Goal: Task Accomplishment & Management: Use online tool/utility

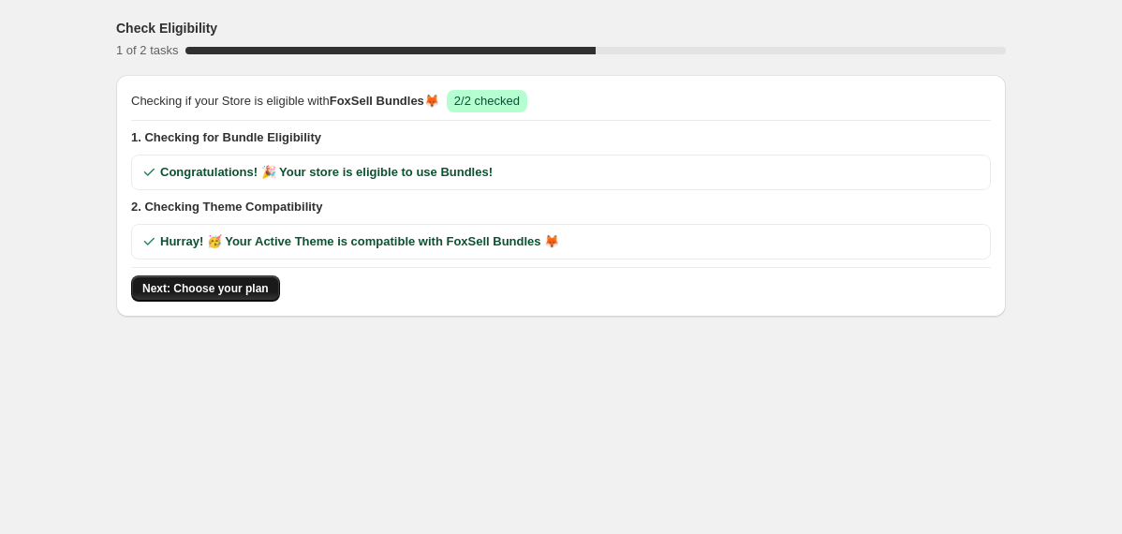
click at [242, 285] on span "Next: Choose your plan" at bounding box center [205, 288] width 126 height 15
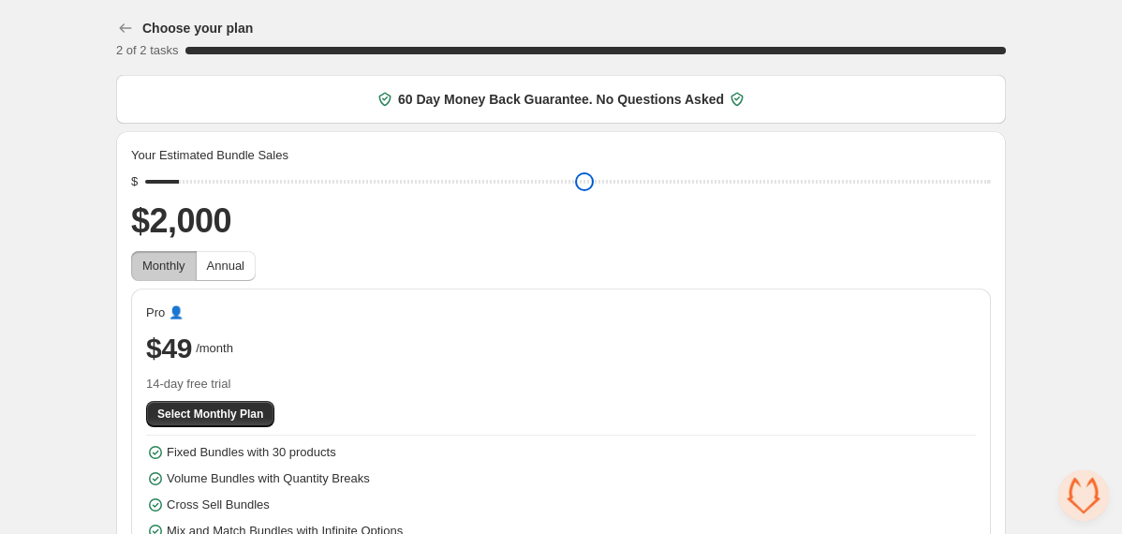
drag, startPoint x: 283, startPoint y: 185, endPoint x: 194, endPoint y: 190, distance: 89.2
type input "****"
click at [194, 190] on input "range" at bounding box center [568, 182] width 846 height 26
click at [88, 215] on div "Choose your plan 2 of 2 tasks 100 % 60 Day Money Back Guarantee. No Questions A…" at bounding box center [561, 315] width 1122 height 630
click at [201, 409] on span "Select Monthly Plan" at bounding box center [210, 414] width 106 height 15
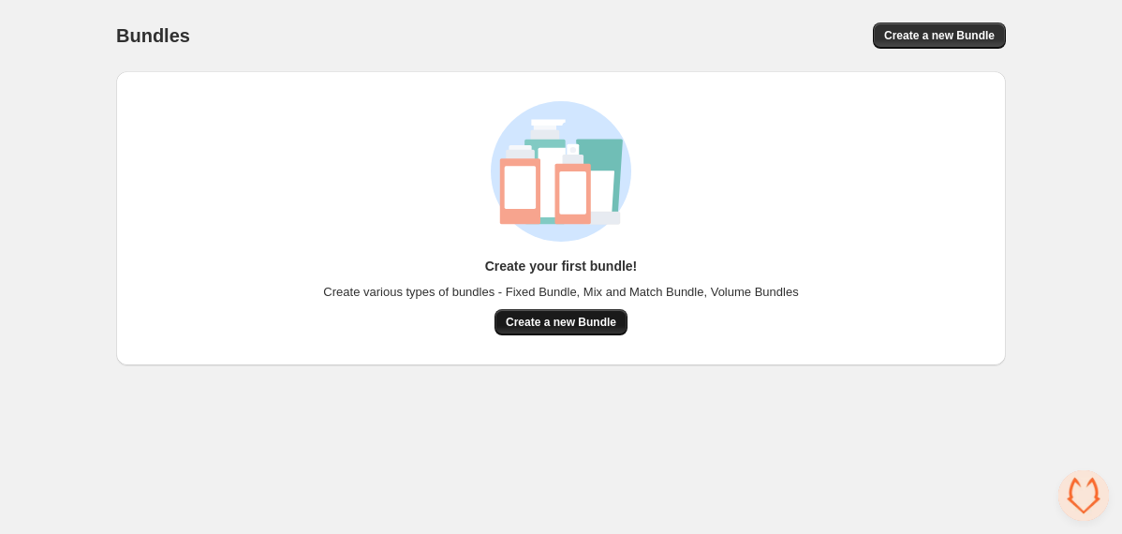
click at [547, 313] on button "Create a new Bundle" at bounding box center [561, 322] width 133 height 26
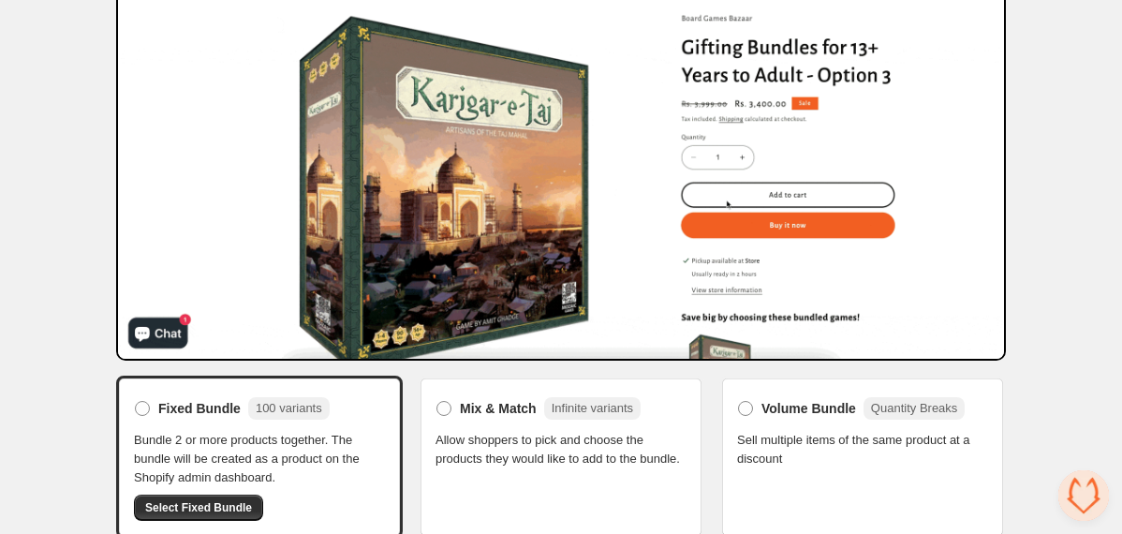
scroll to position [181, 0]
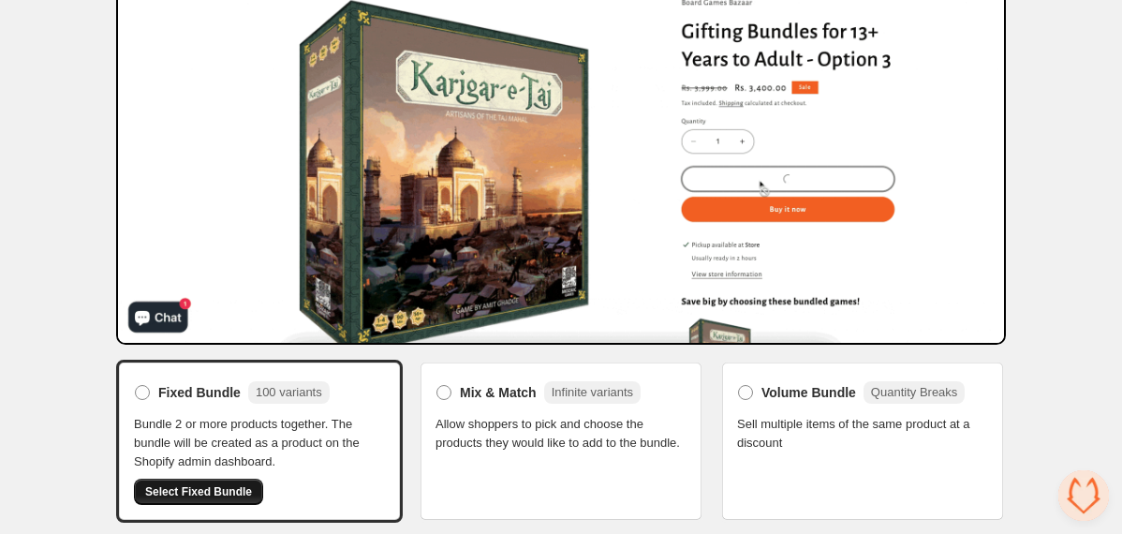
click at [218, 490] on span "Select Fixed Bundle" at bounding box center [198, 491] width 107 height 15
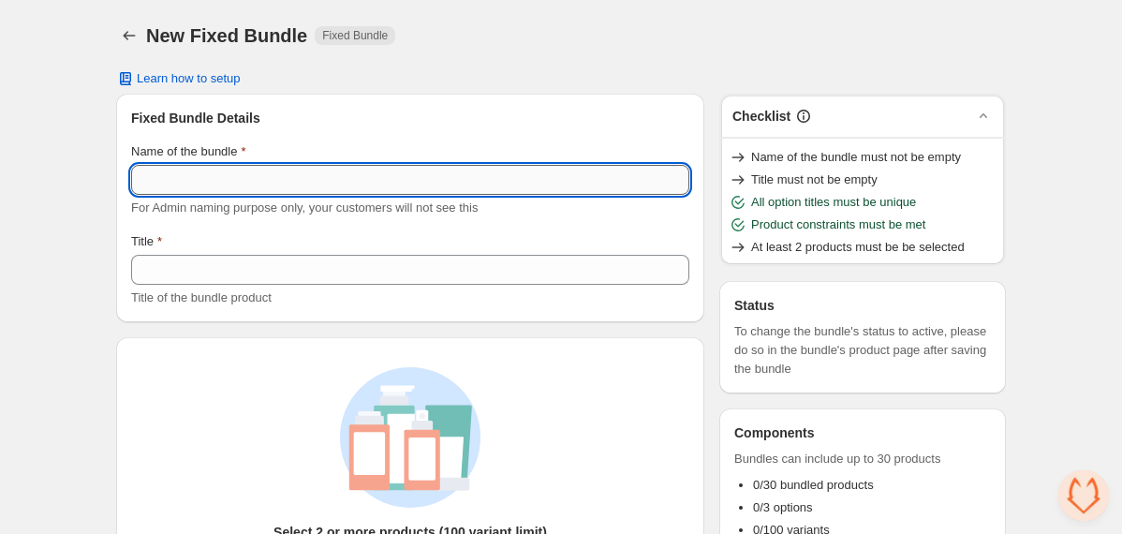
click at [300, 183] on input "Name of the bundle" at bounding box center [410, 180] width 558 height 30
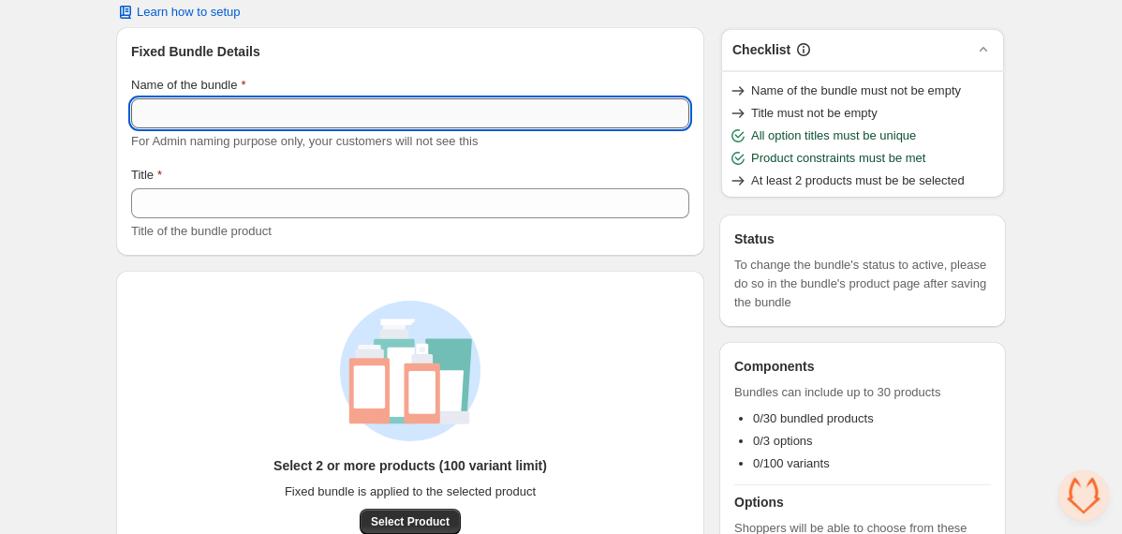
scroll to position [218, 0]
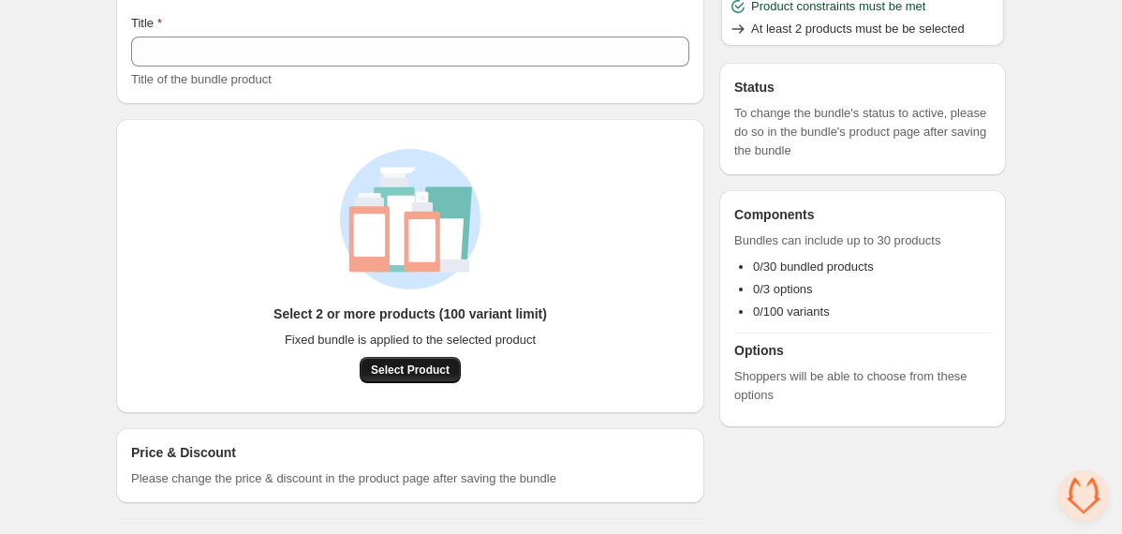
click at [374, 365] on span "Select Product" at bounding box center [410, 370] width 79 height 15
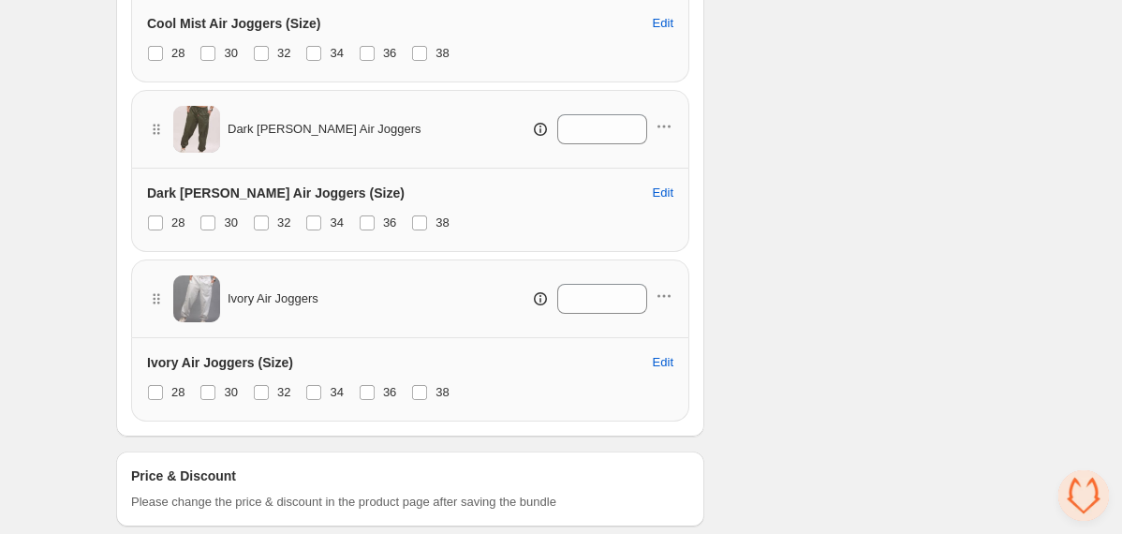
scroll to position [1397, 0]
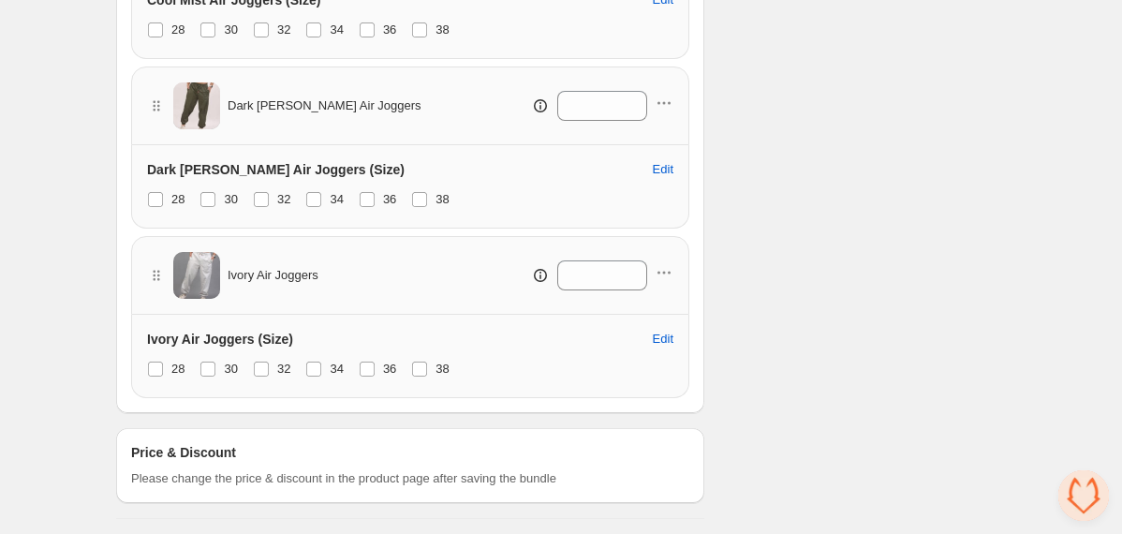
click at [473, 444] on div "Price & Discount Please change the price & discount in the product page after s…" at bounding box center [410, 465] width 558 height 45
click at [469, 454] on div "Price & Discount Please change the price & discount in the product page after s…" at bounding box center [410, 465] width 558 height 45
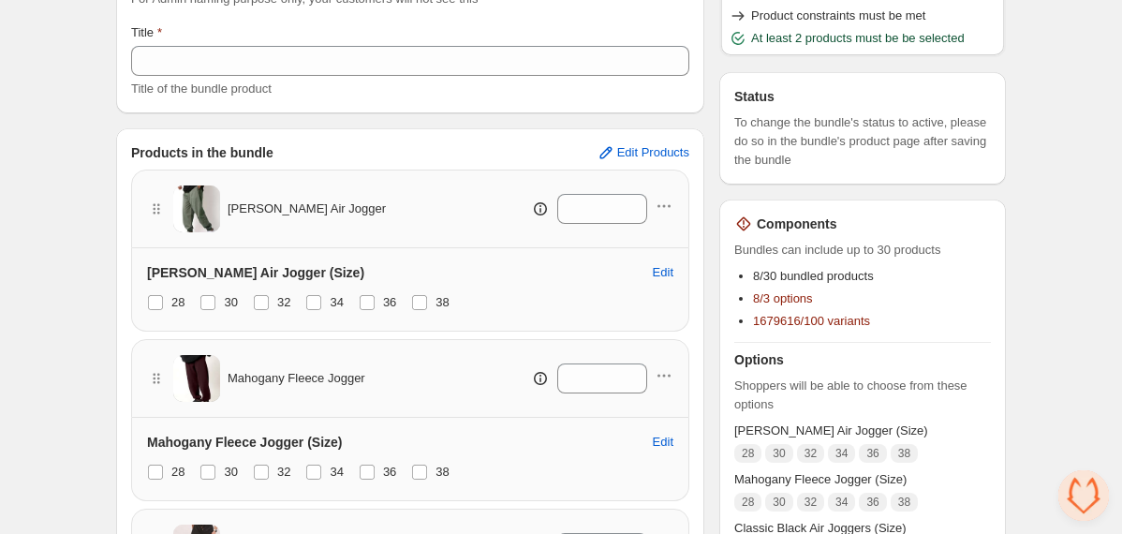
scroll to position [0, 0]
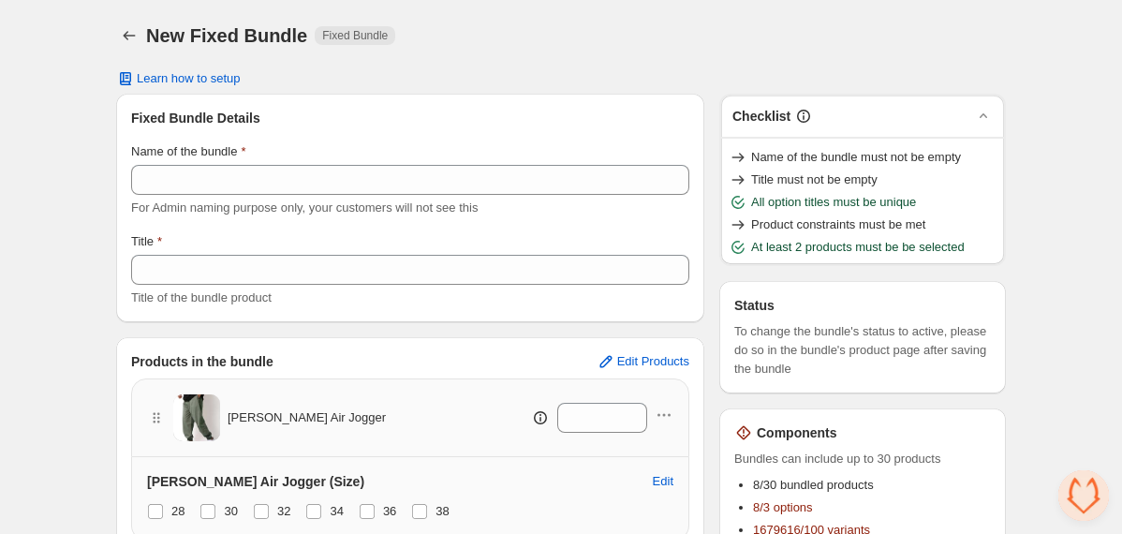
click at [276, 197] on div "Name of the bundle For Admin naming purpose only, your customers will not see t…" at bounding box center [410, 179] width 558 height 75
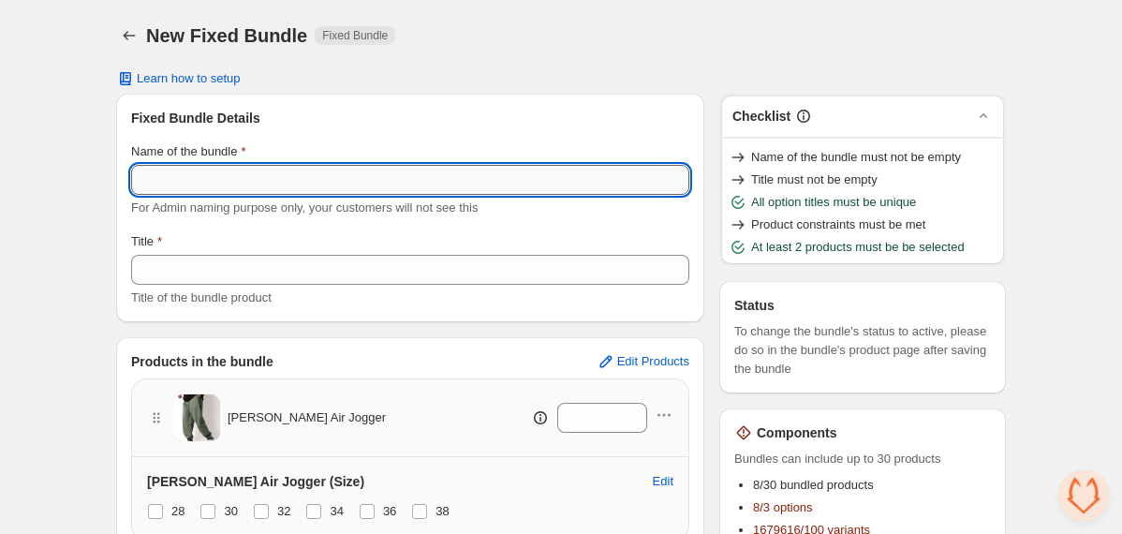
click at [276, 192] on input "Name of the bundle" at bounding box center [410, 180] width 558 height 30
click at [407, 126] on h3 "Fixed Bundle Details" at bounding box center [410, 118] width 558 height 19
click at [330, 178] on input "Name of the bundle" at bounding box center [410, 180] width 558 height 30
type input "**********"
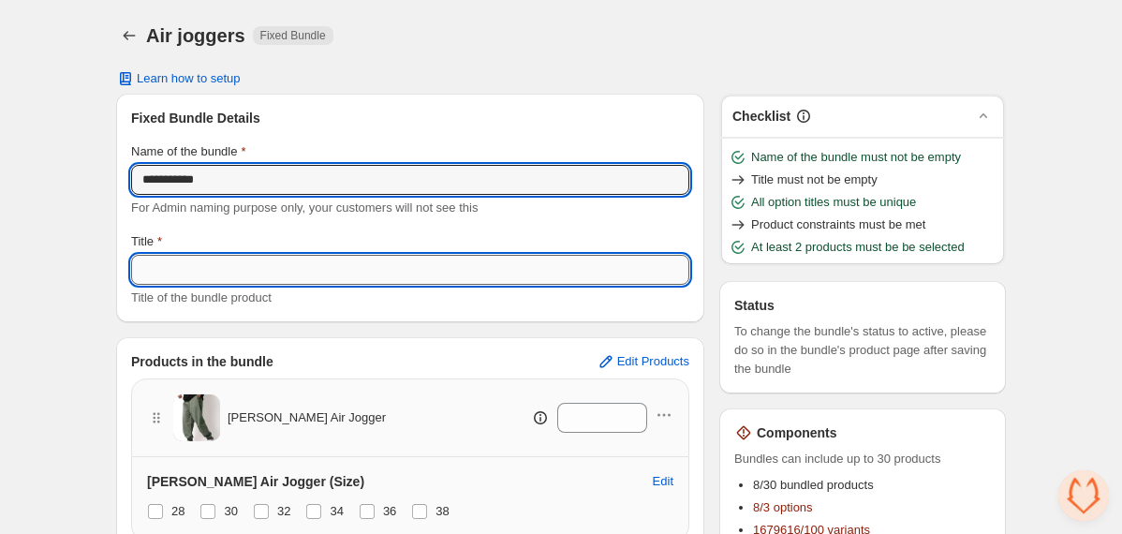
click at [314, 276] on input "Title" at bounding box center [410, 270] width 558 height 30
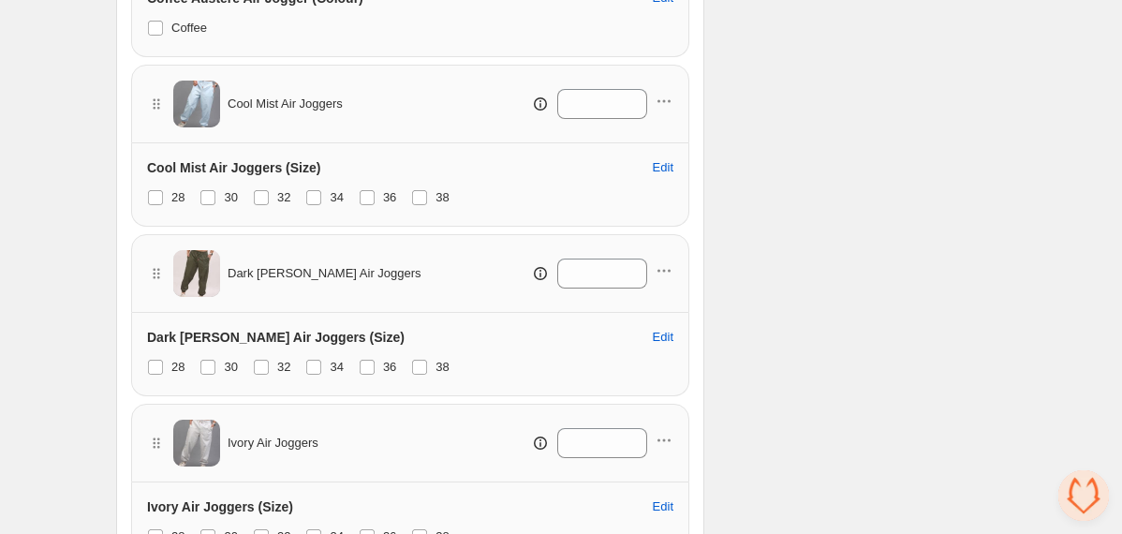
scroll to position [1230, 0]
type input "**********"
click at [664, 176] on button "Edit" at bounding box center [663, 167] width 43 height 30
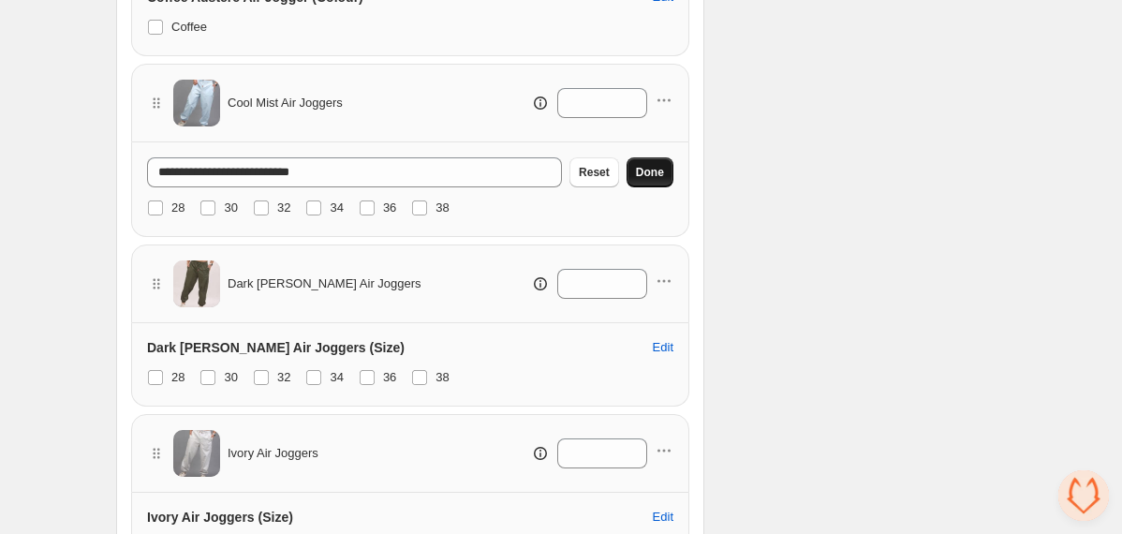
click at [651, 175] on span "Done" at bounding box center [650, 172] width 28 height 15
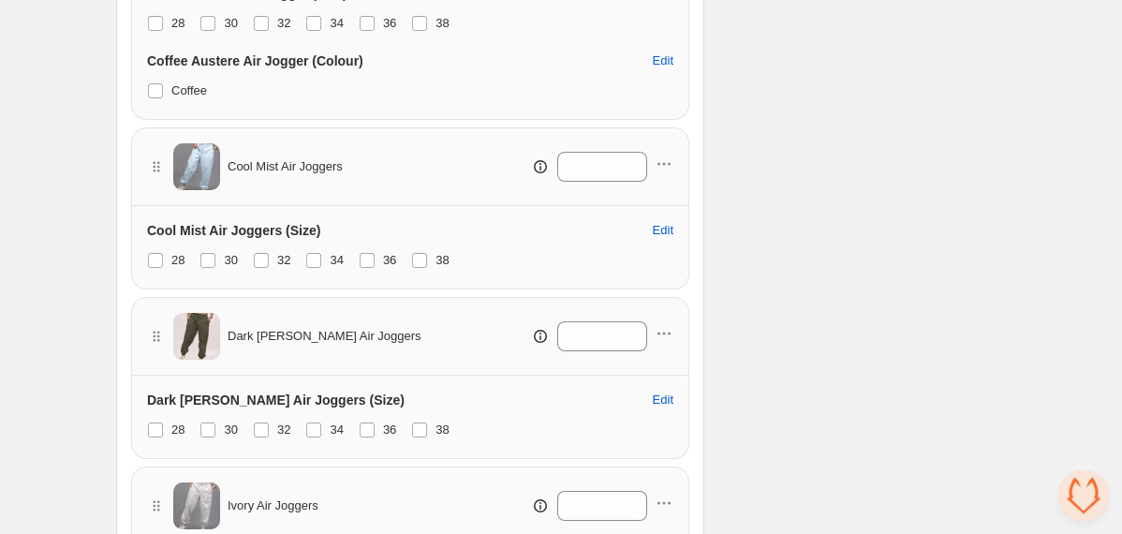
scroll to position [1532, 0]
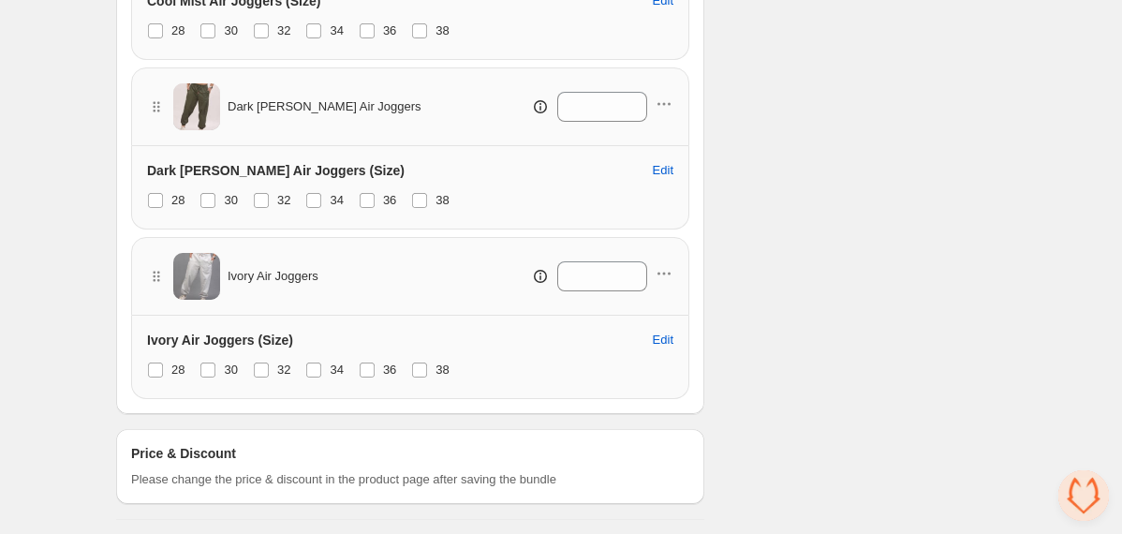
click at [420, 460] on div "Price & Discount Please change the price & discount in the product page after s…" at bounding box center [410, 466] width 558 height 45
click at [206, 461] on h3 "Price & Discount" at bounding box center [183, 453] width 105 height 19
click at [206, 472] on span "Please change the price & discount in the product page after saving the bundle" at bounding box center [343, 479] width 425 height 19
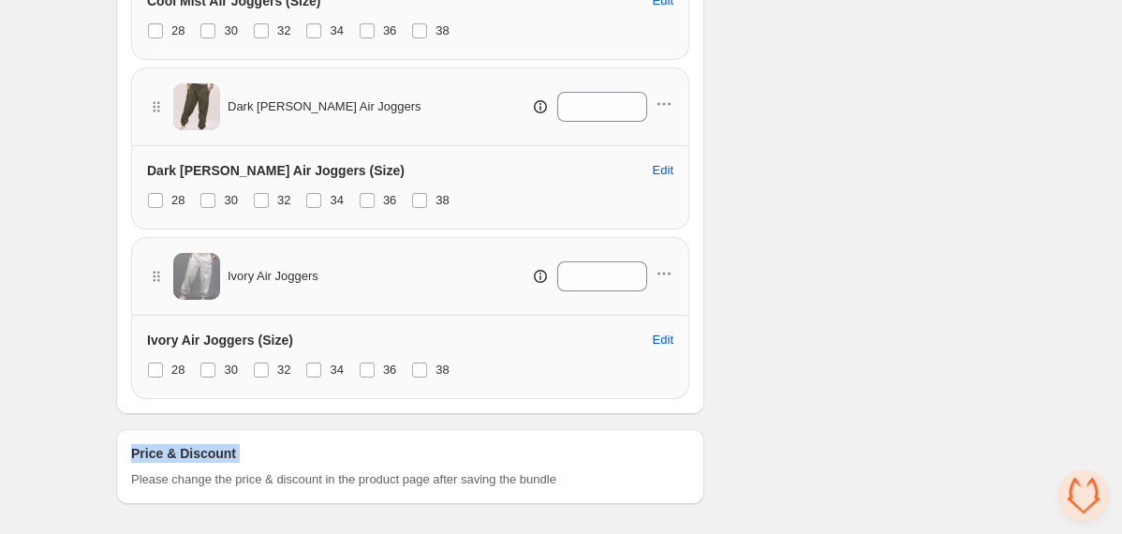
click at [206, 472] on span "Please change the price & discount in the product page after saving the bundle" at bounding box center [343, 479] width 425 height 19
click at [332, 455] on div "Price & Discount Please change the price & discount in the product page after s…" at bounding box center [410, 466] width 558 height 45
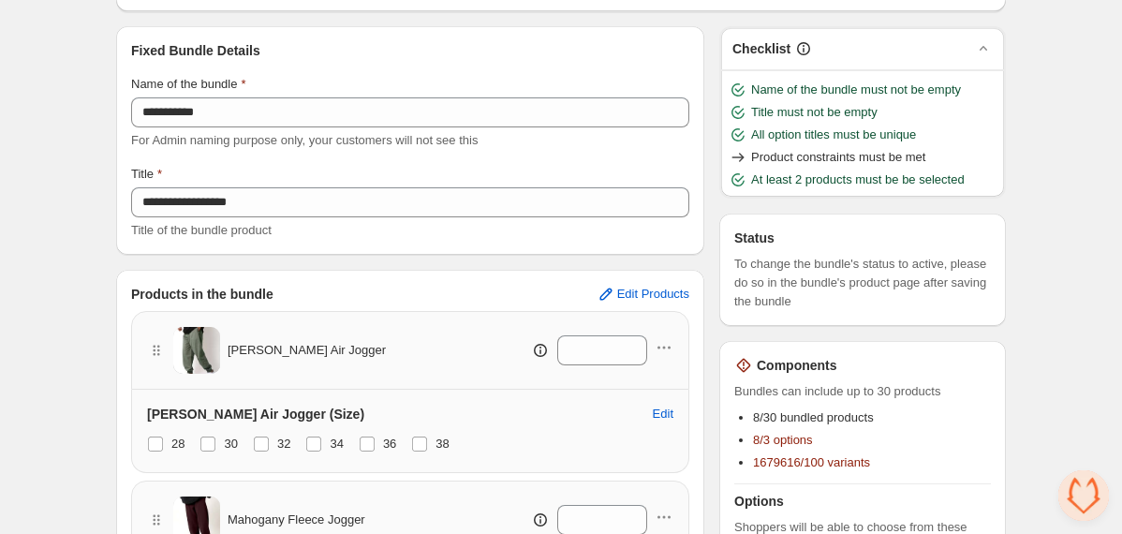
scroll to position [0, 0]
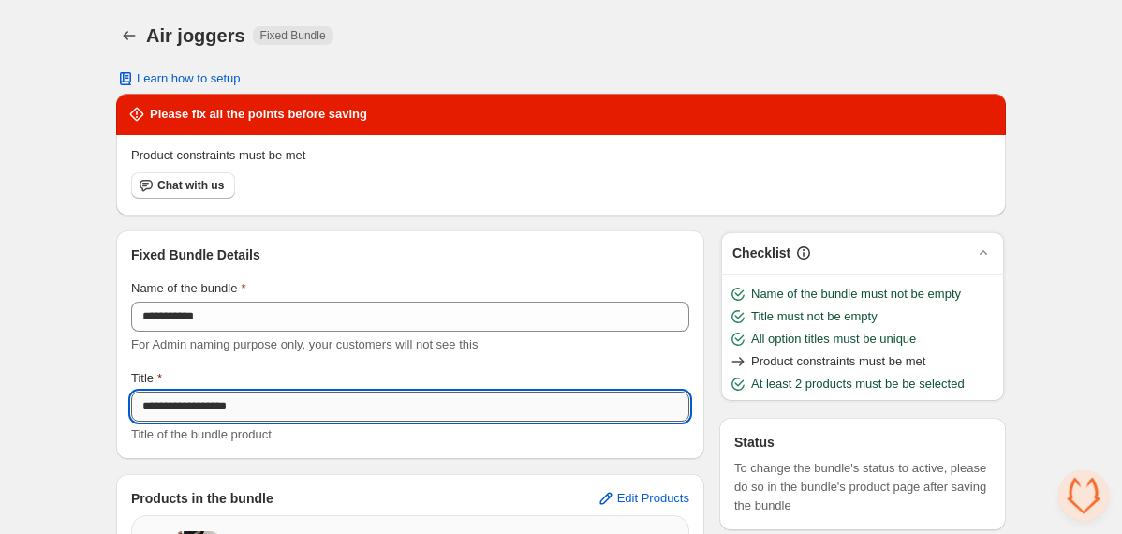
click at [284, 402] on input "**********" at bounding box center [410, 407] width 558 height 30
click at [131, 35] on icon "Back" at bounding box center [129, 35] width 19 height 19
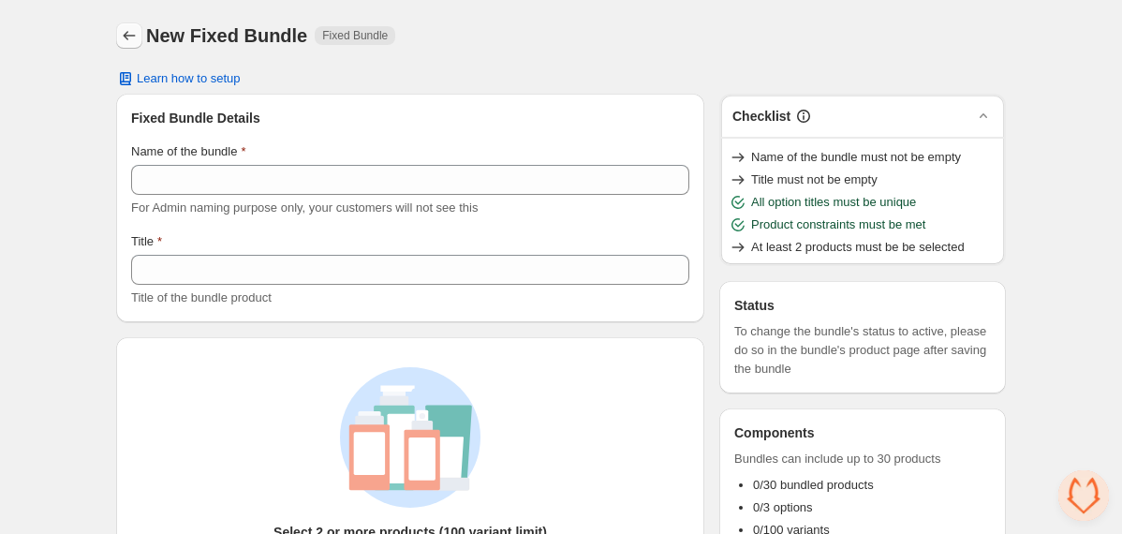
click at [131, 32] on icon "Back" at bounding box center [129, 35] width 19 height 19
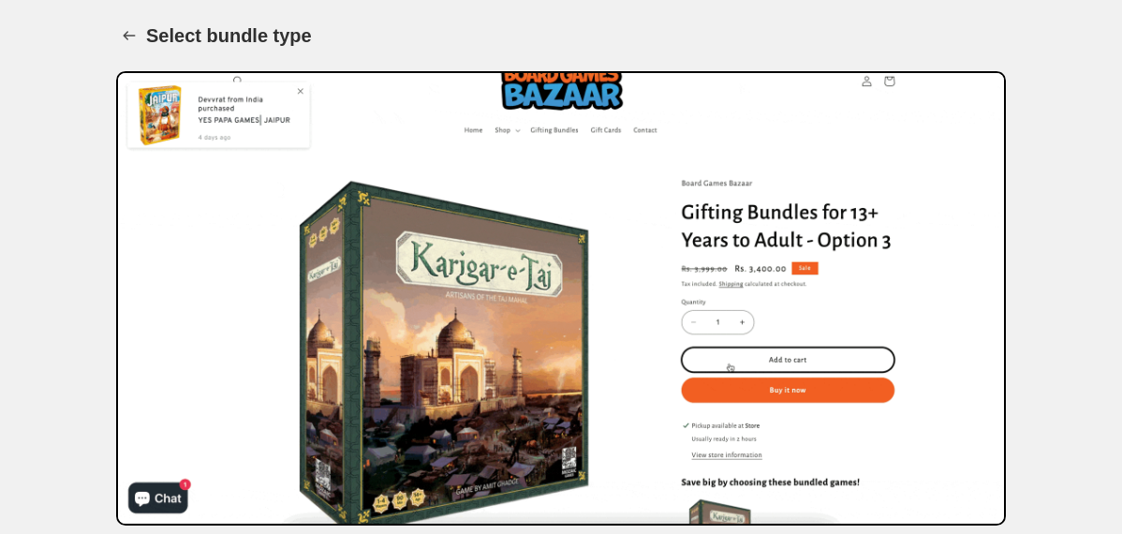
scroll to position [181, 0]
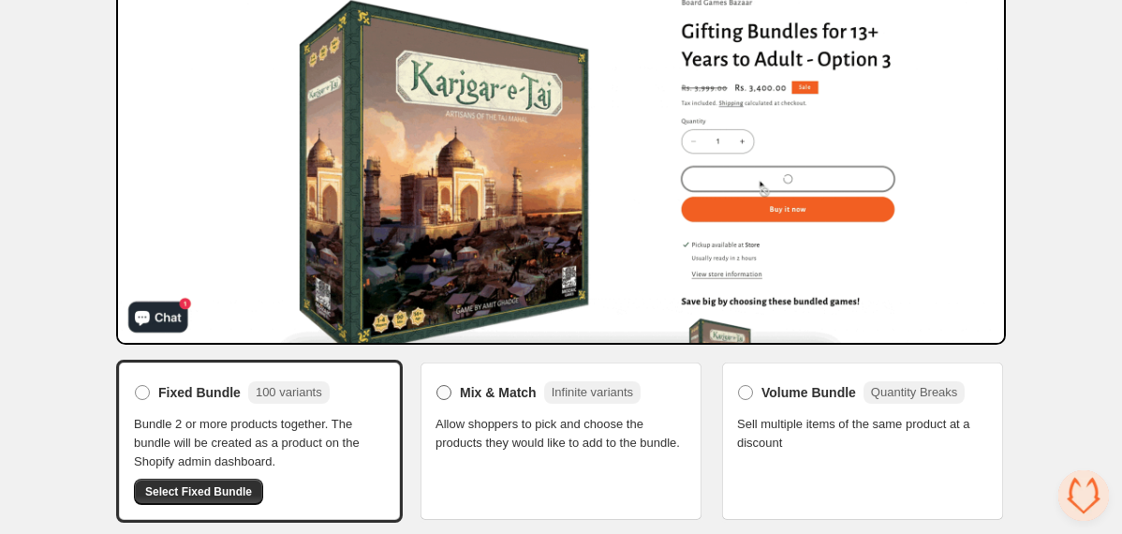
click at [444, 390] on span at bounding box center [444, 392] width 15 height 15
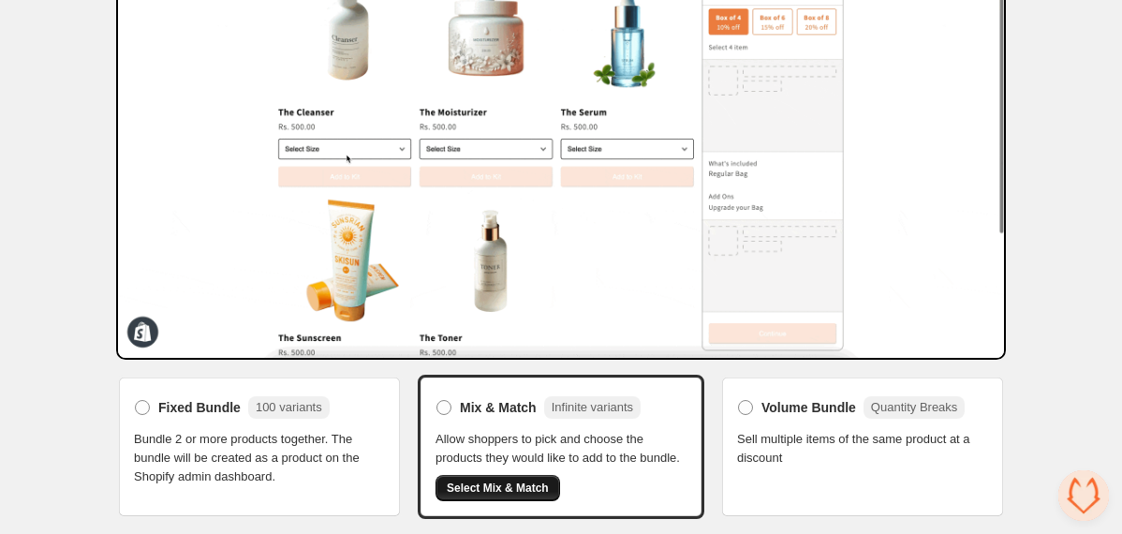
click at [504, 481] on button "Select Mix & Match" at bounding box center [498, 488] width 125 height 26
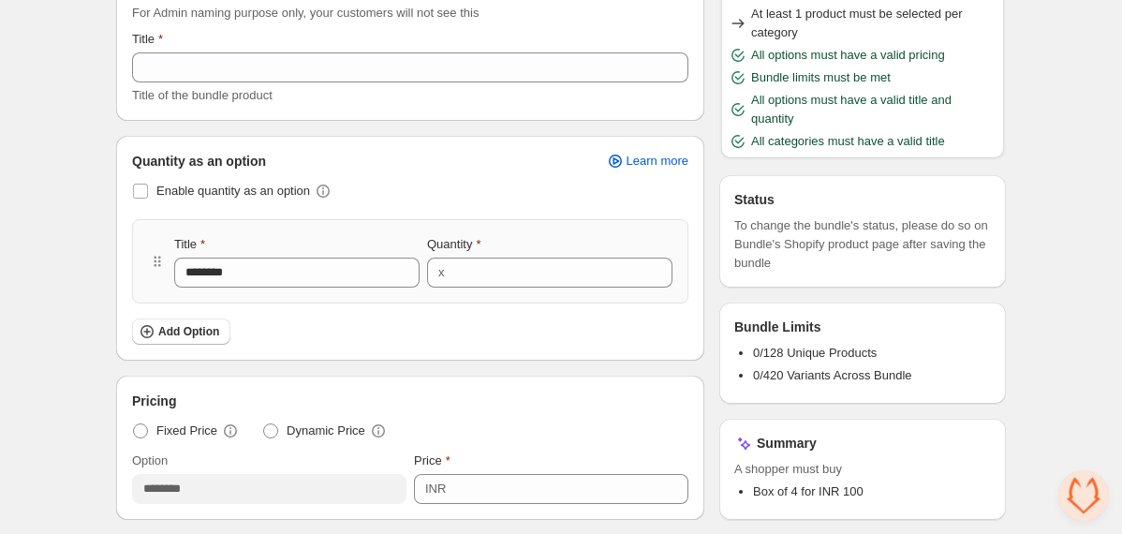
scroll to position [245, 0]
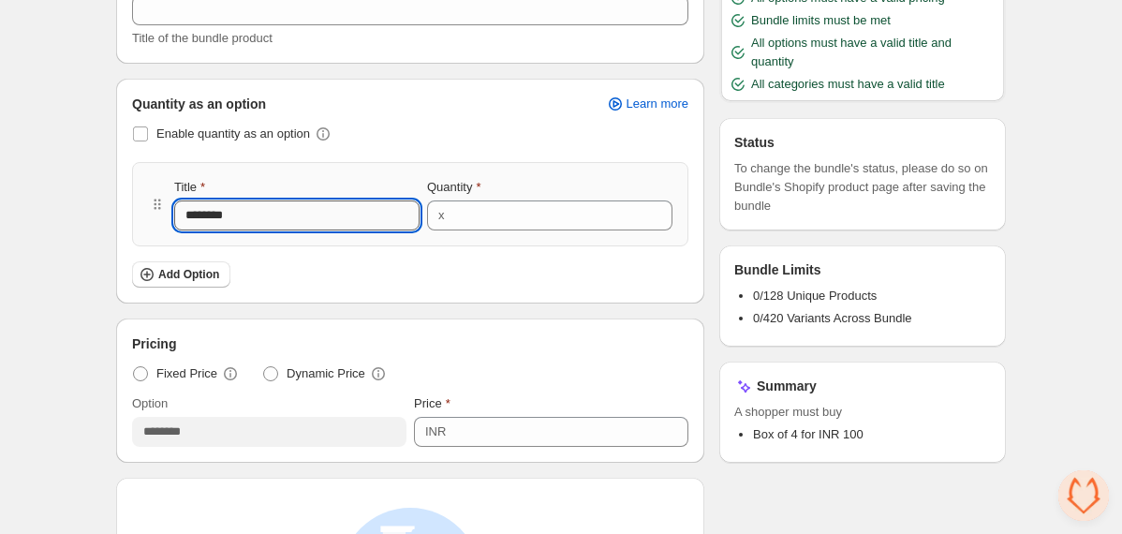
click at [243, 218] on input "********" at bounding box center [296, 215] width 245 height 30
click at [197, 274] on span "Add Option" at bounding box center [188, 274] width 61 height 15
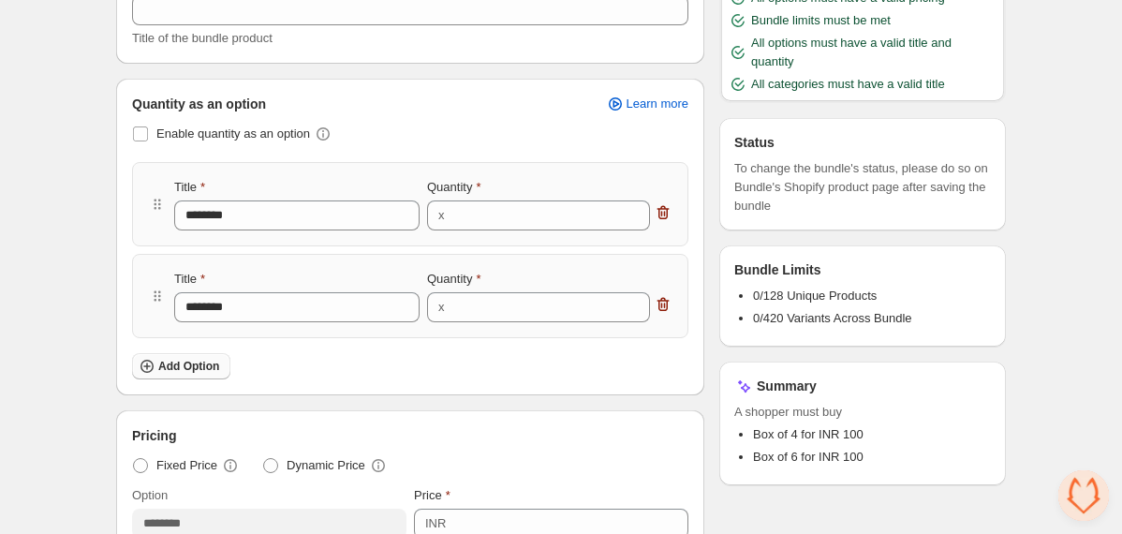
click at [178, 366] on span "Add Option" at bounding box center [188, 366] width 61 height 15
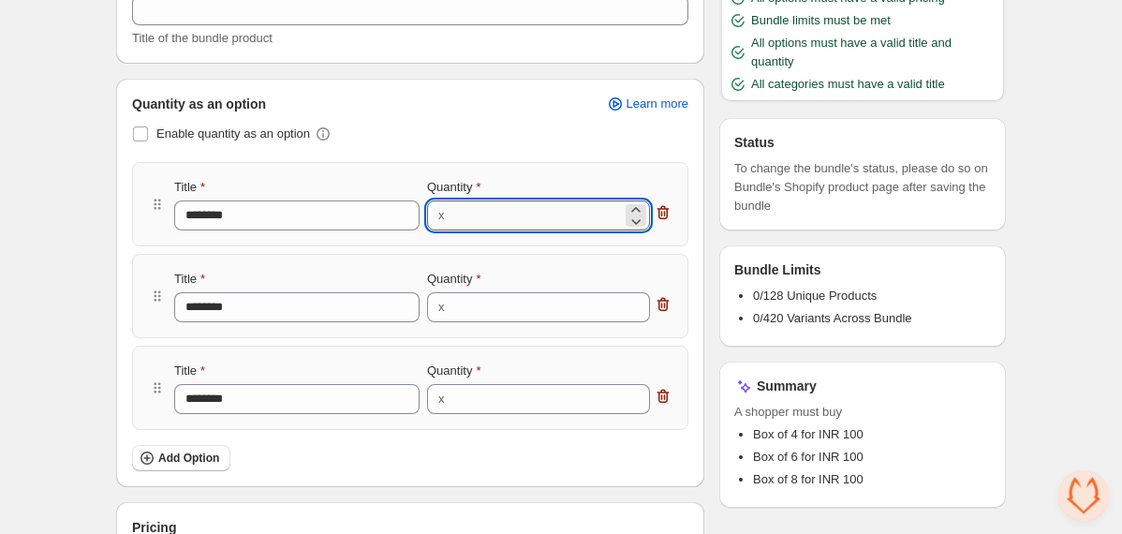
click at [457, 217] on input "*" at bounding box center [537, 215] width 172 height 30
click at [456, 215] on input "*" at bounding box center [537, 215] width 172 height 30
click at [423, 132] on div "Enable quantity as an option" at bounding box center [410, 134] width 556 height 26
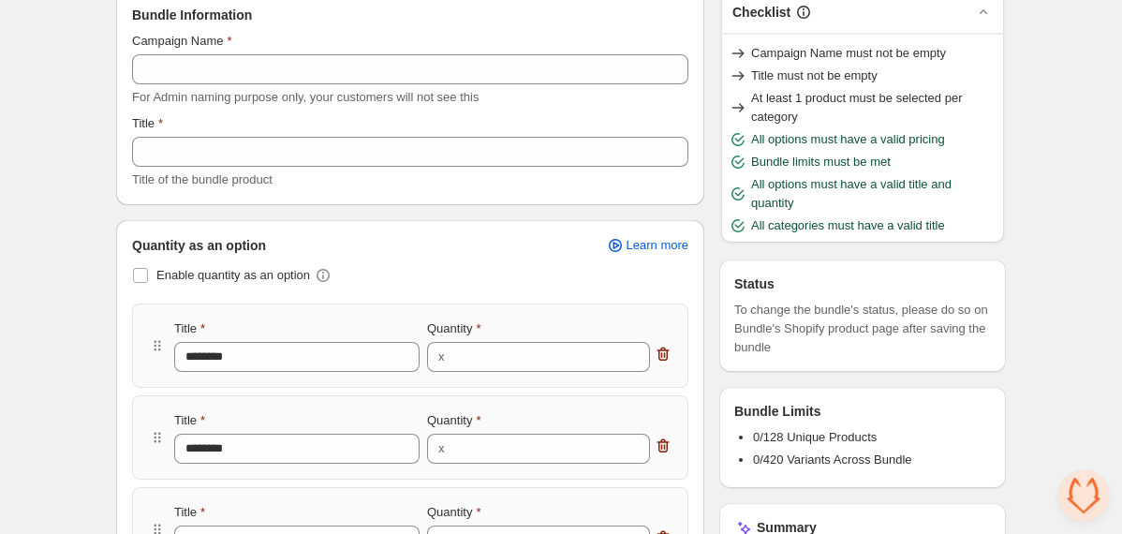
scroll to position [0, 0]
